Goal: Task Accomplishment & Management: Use online tool/utility

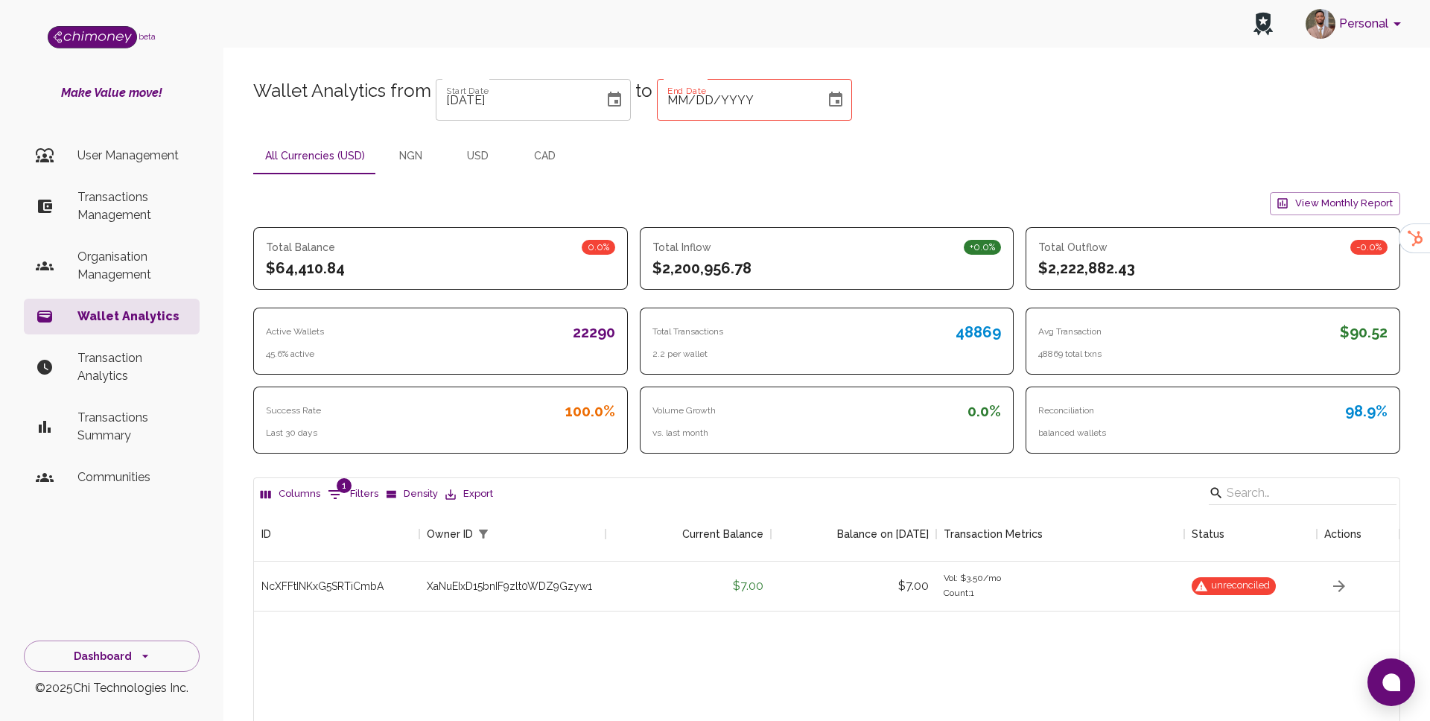
scroll to position [376, 1145]
click at [152, 211] on p "Transactions Management" at bounding box center [132, 206] width 110 height 36
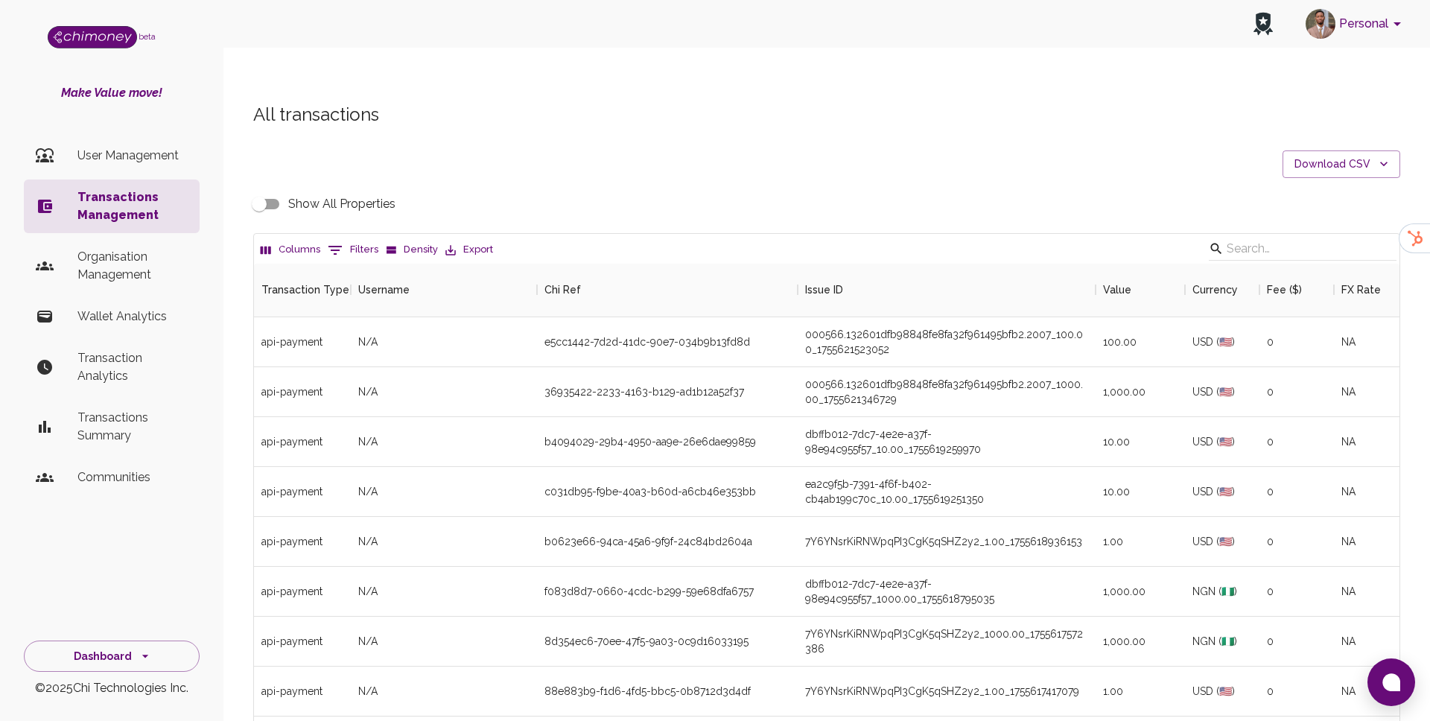
scroll to position [552, 1145]
click at [133, 251] on p "Organisation Management" at bounding box center [132, 266] width 110 height 36
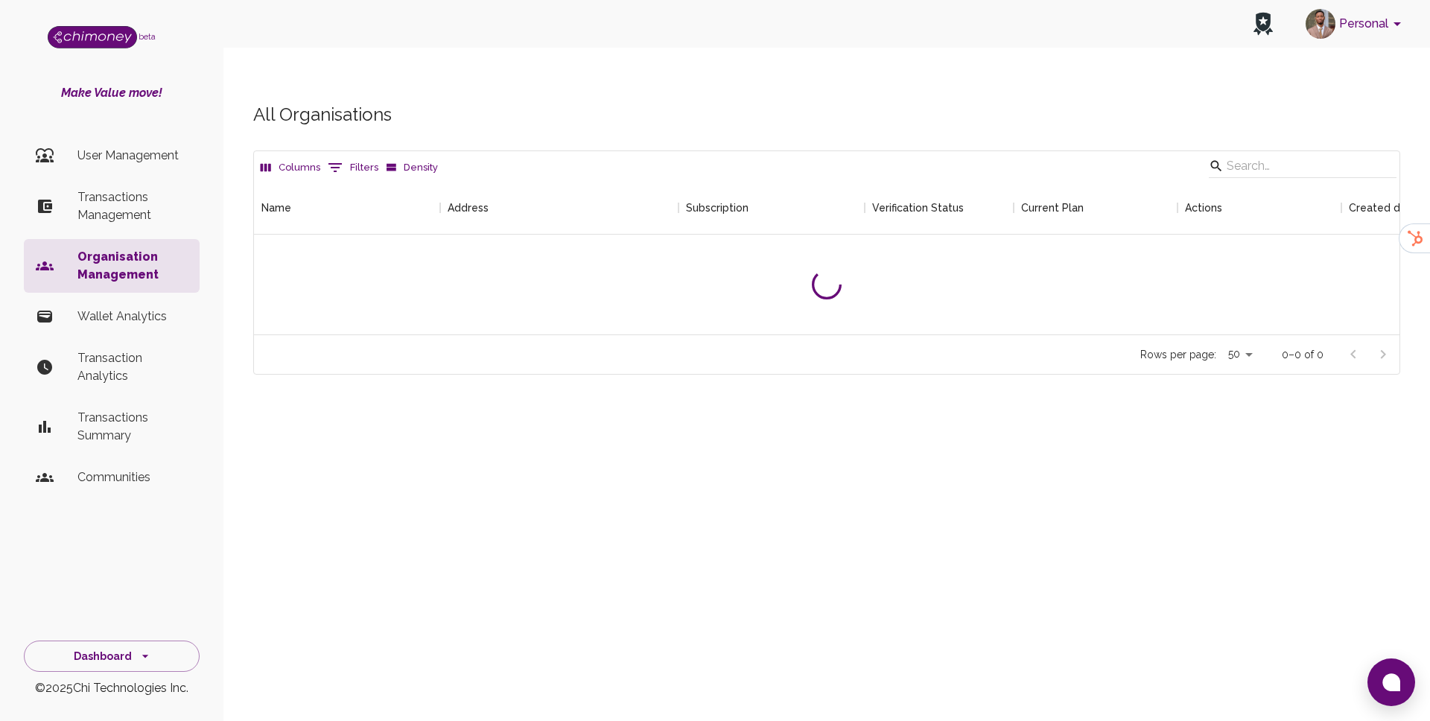
scroll to position [153, 1145]
click at [1296, 154] on input "Search" at bounding box center [1299, 166] width 147 height 24
type input "c"
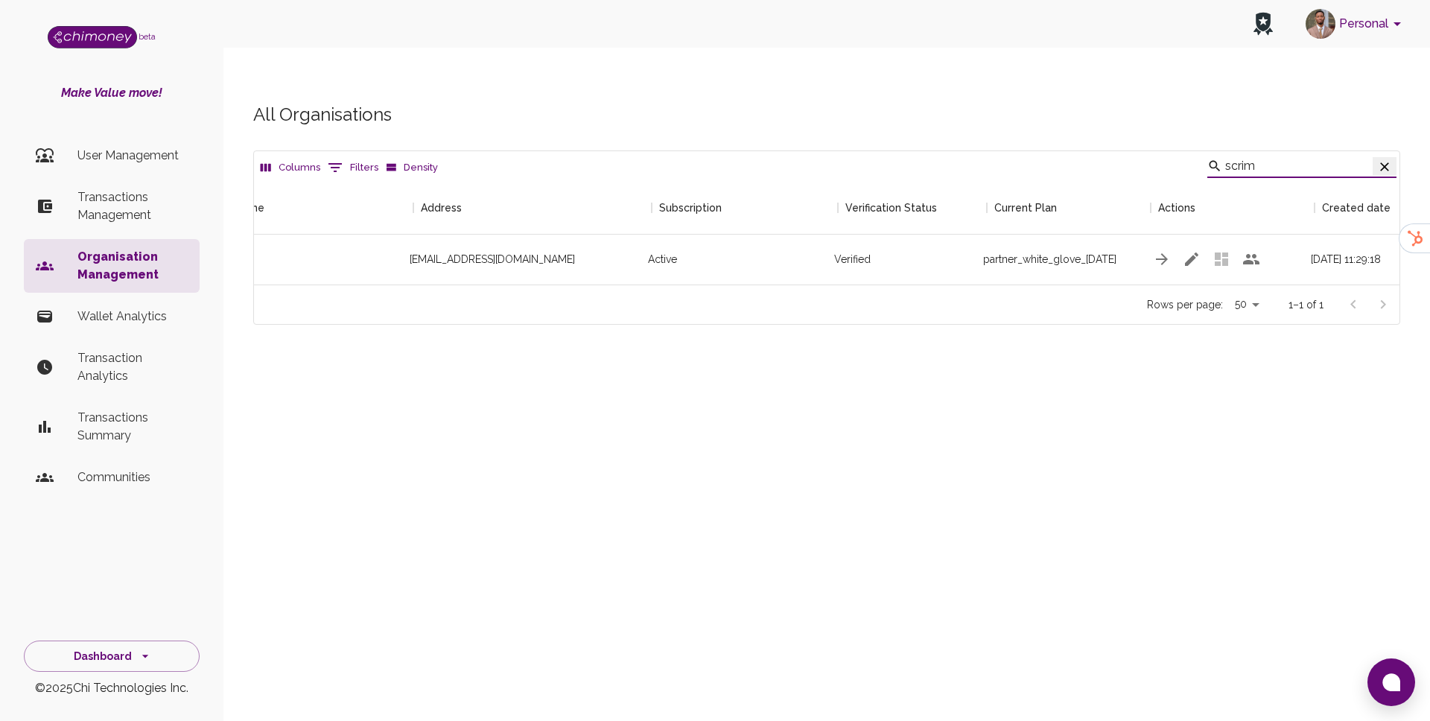
scroll to position [0, 165]
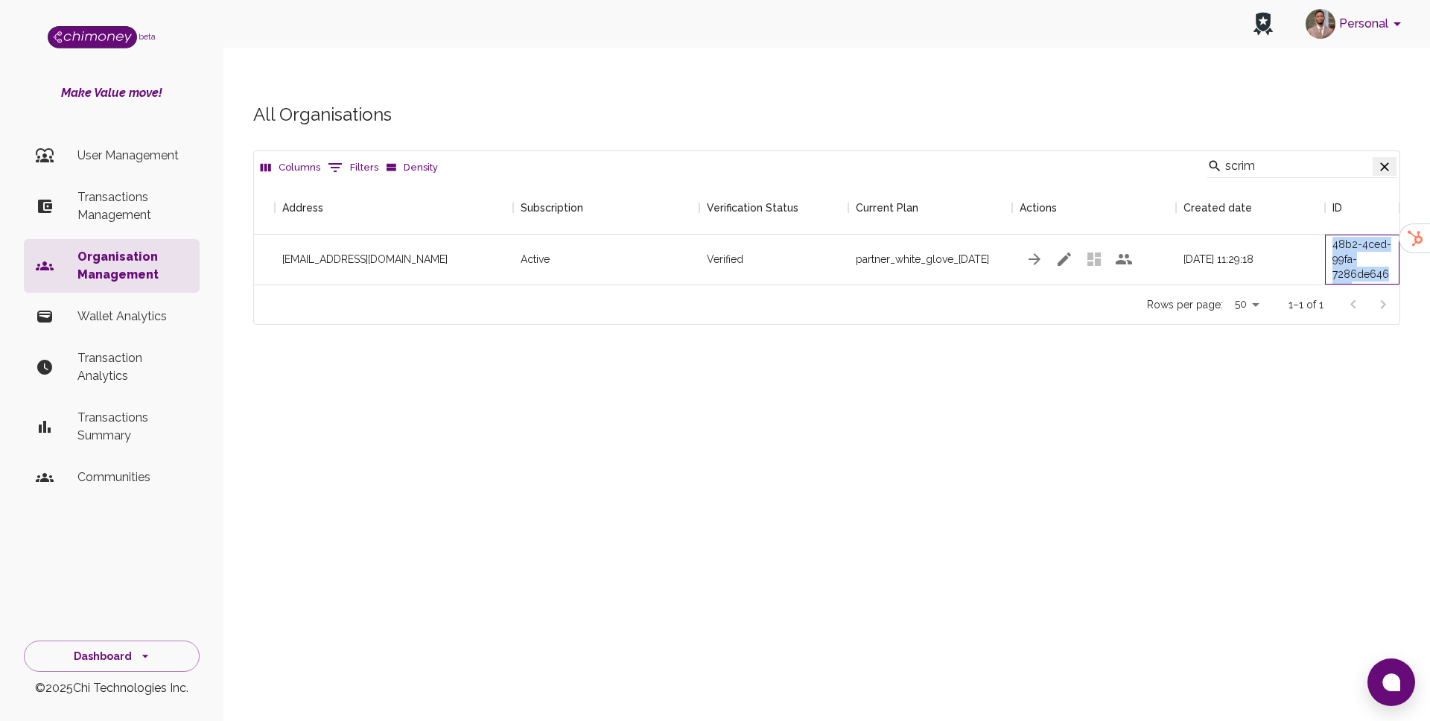
drag, startPoint x: 1333, startPoint y: 216, endPoint x: 1387, endPoint y: 254, distance: 66.3
click at [1387, 254] on div "208cd9aa-48b2-4ced-99fa-7286de6464b8" at bounding box center [1362, 260] width 74 height 50
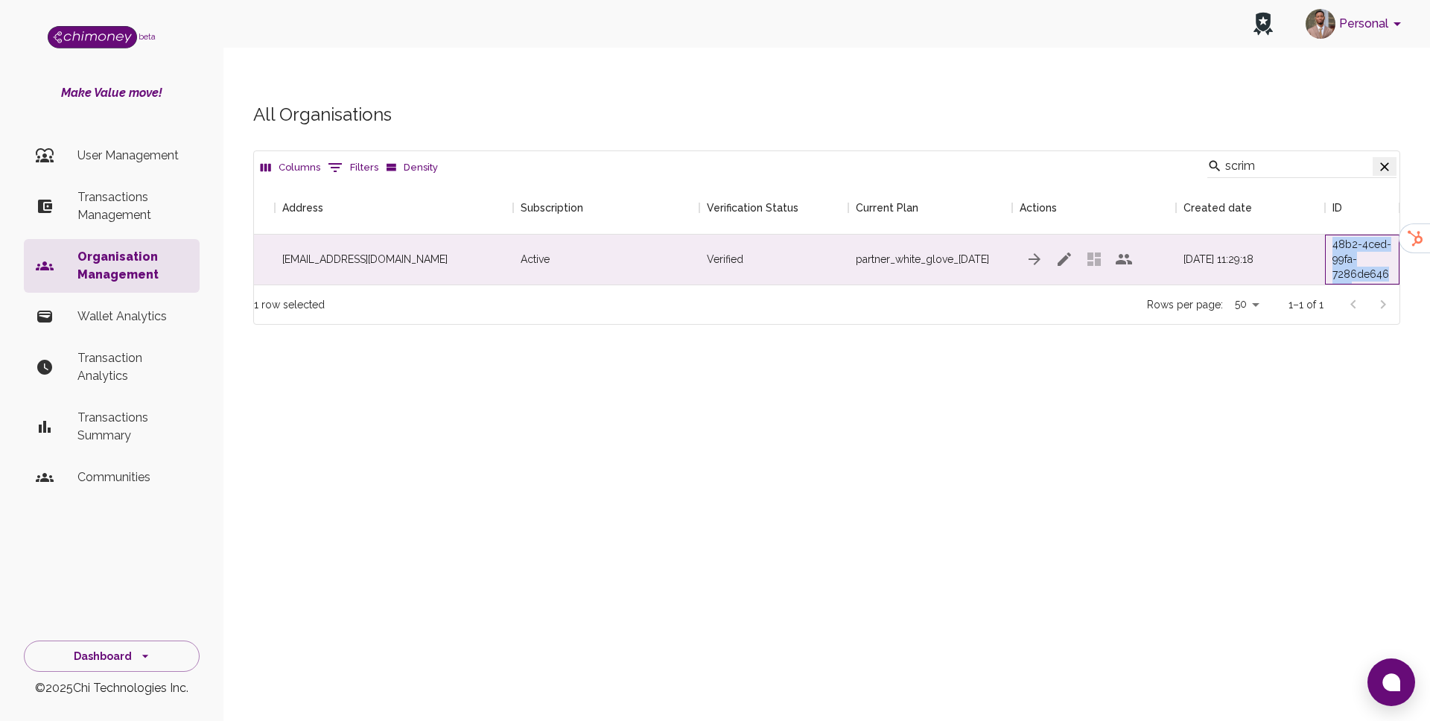
copy div "48b2-4ced-99fa-7286de6464b8"
click at [1278, 154] on input "scrim" at bounding box center [1298, 166] width 147 height 24
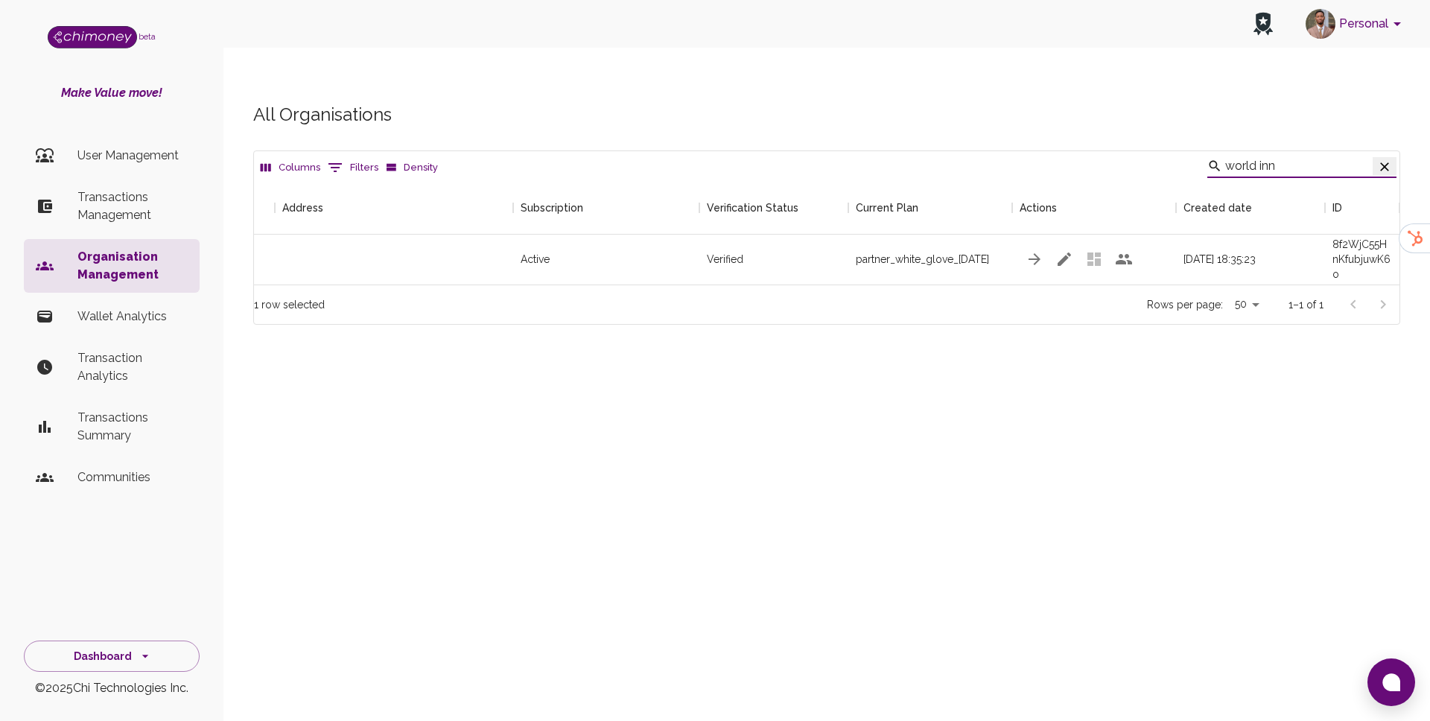
scroll to position [103, 1145]
type input "world inn"
drag, startPoint x: 1333, startPoint y: 219, endPoint x: 1352, endPoint y: 240, distance: 29.0
click at [1352, 240] on div "8f2WjC55HnKfubjuwK6o" at bounding box center [1362, 259] width 60 height 45
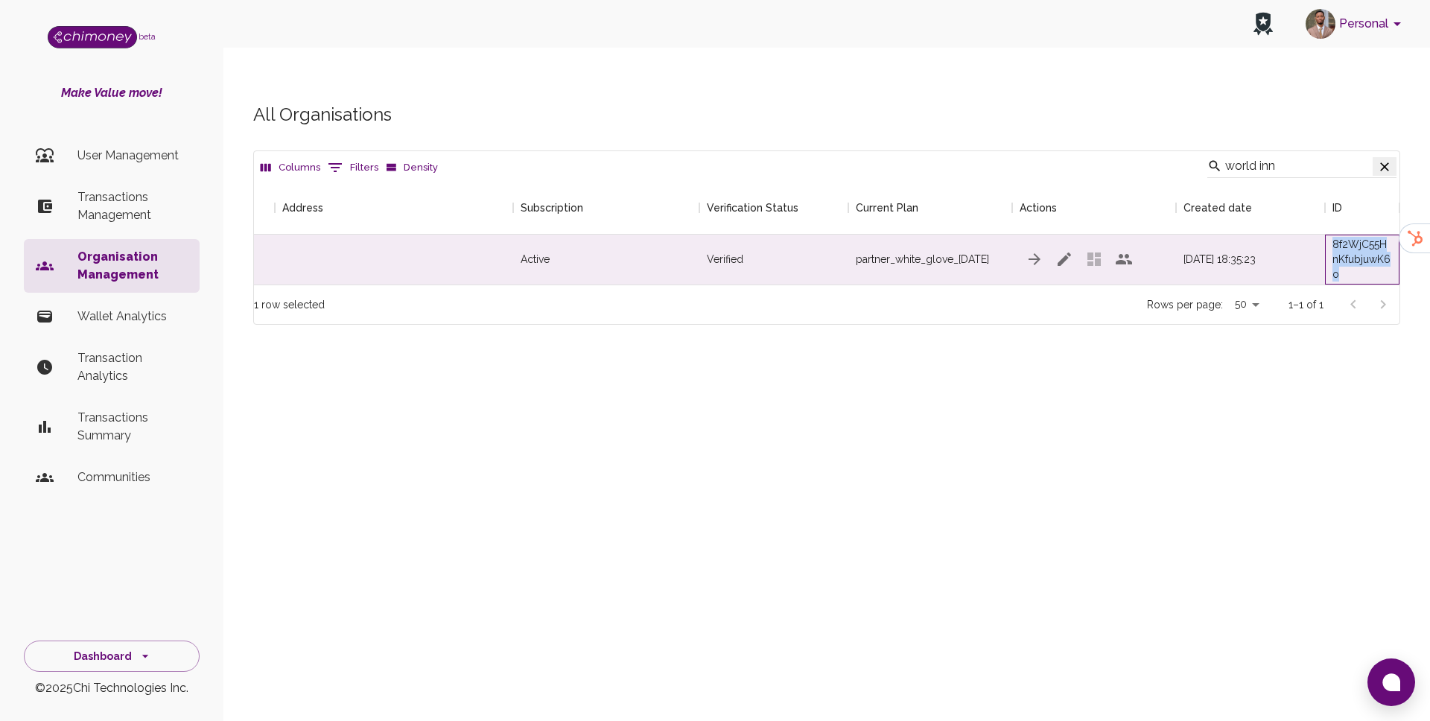
copy div "8f2WjC55HnKfubjuwK6o"
